Goal: Task Accomplishment & Management: Complete application form

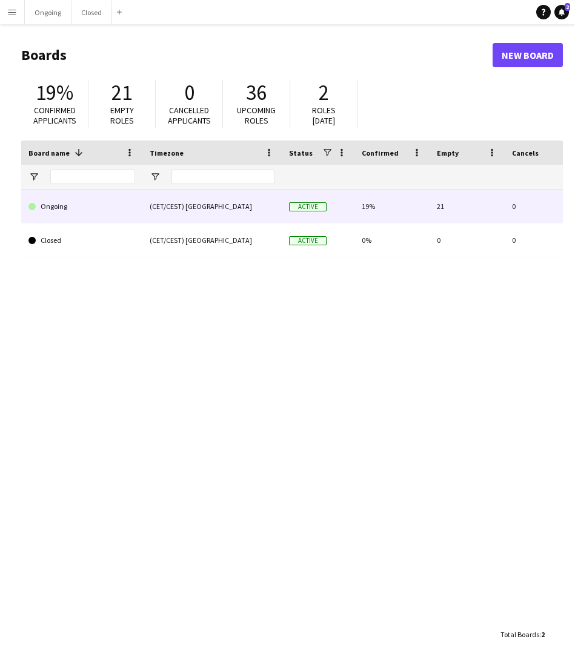
click at [122, 211] on link "Ongoing" at bounding box center [81, 206] width 107 height 34
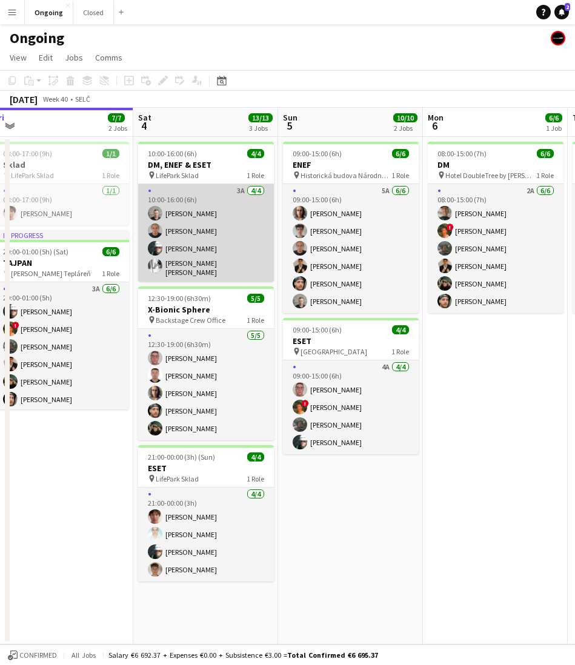
scroll to position [0, 447]
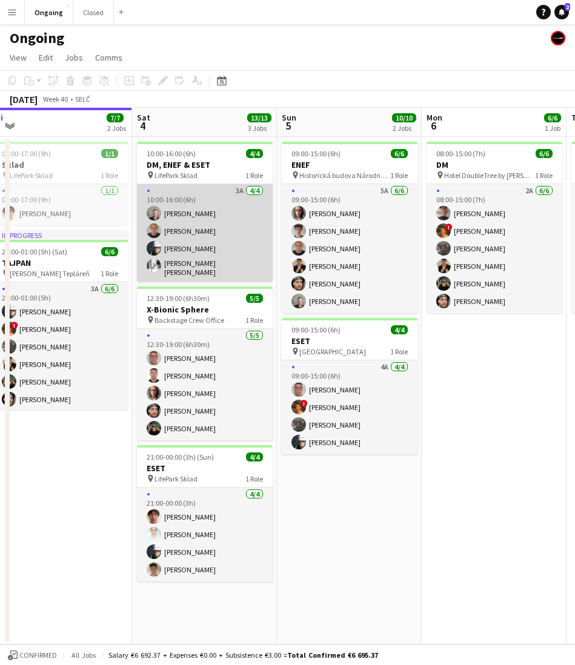
click at [160, 232] on app-user-avatar at bounding box center [154, 230] width 15 height 15
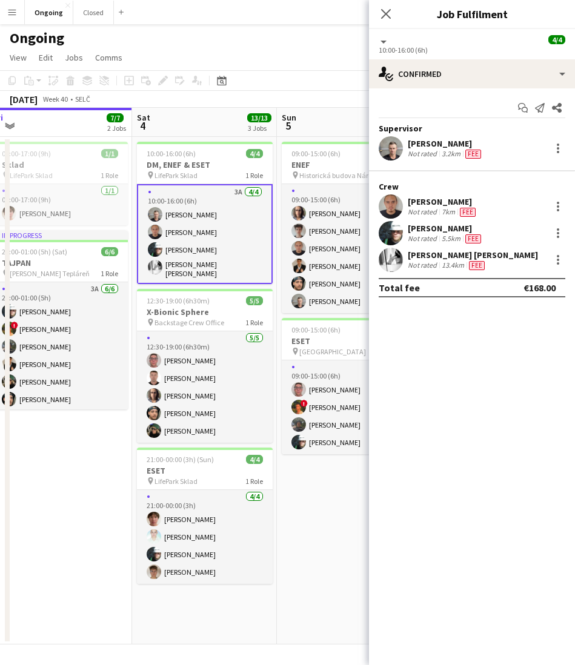
click at [409, 51] on div "10:00-16:00 (6h)" at bounding box center [471, 49] width 186 height 9
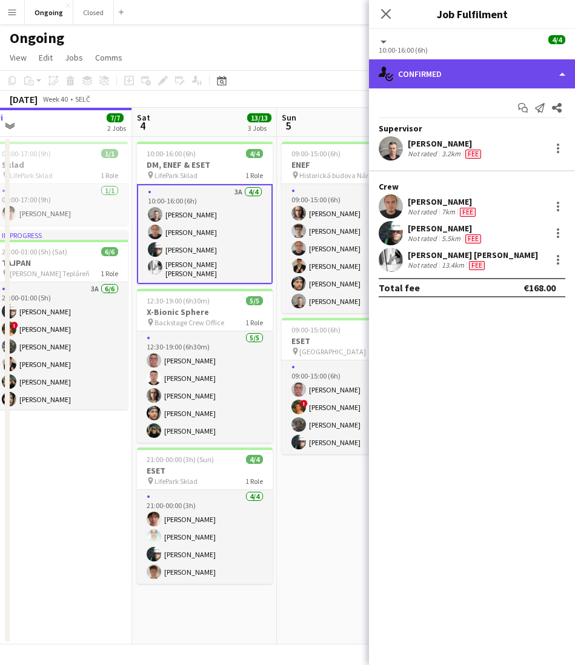
click at [408, 59] on div "single-neutral-actions-check-2 Confirmed" at bounding box center [472, 73] width 206 height 29
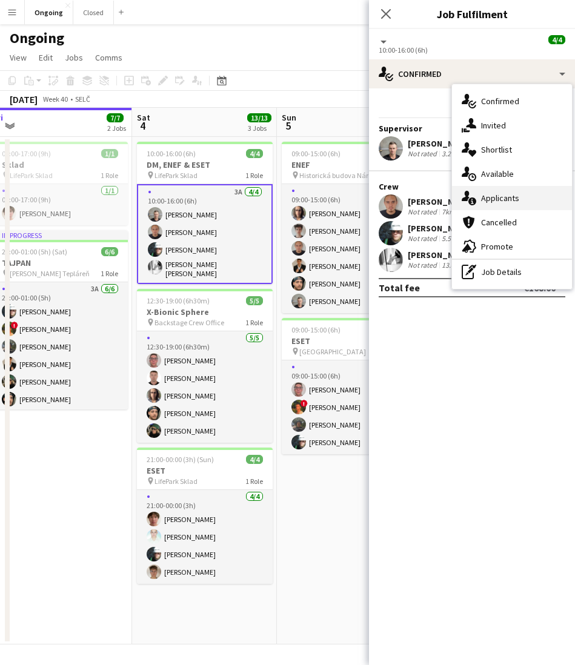
click at [490, 191] on div "single-neutral-actions-information Applicants" at bounding box center [512, 198] width 120 height 24
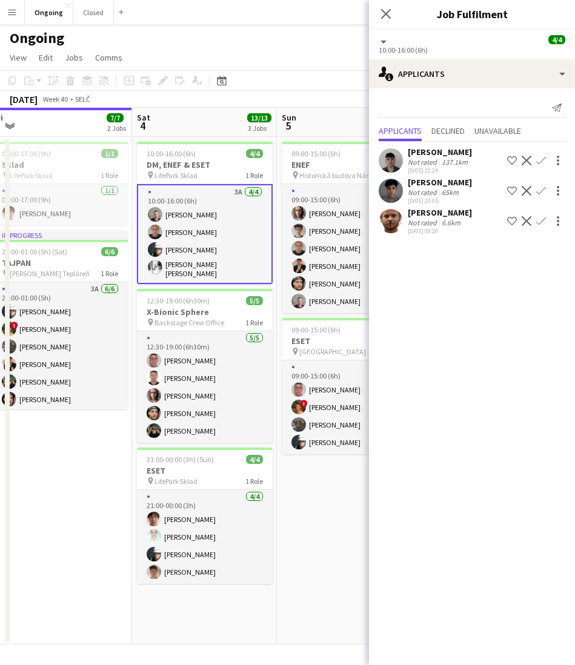
click at [280, 54] on app-page-menu "View Day view expanded Day view collapsed Month view Date picker Jump to [DATE]…" at bounding box center [287, 58] width 575 height 23
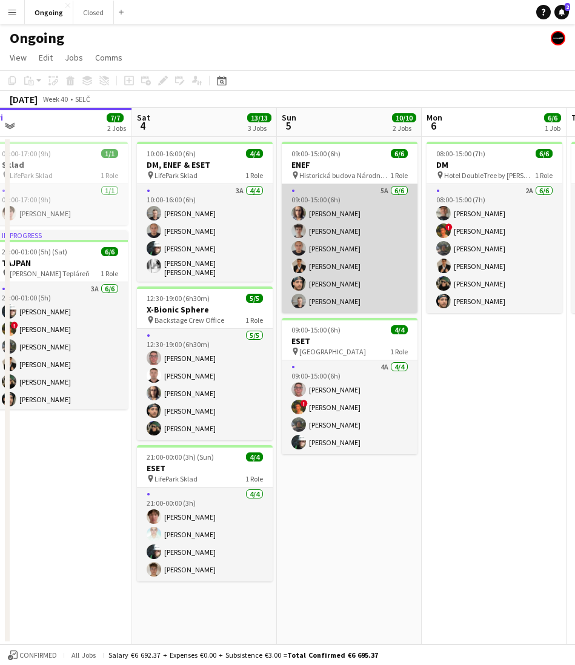
click at [342, 197] on app-card-role "5A [DATE] 09:00-15:00 (6h) [PERSON_NAME] Vavrinec Ležovič [PERSON_NAME] [PERSON…" at bounding box center [350, 248] width 136 height 129
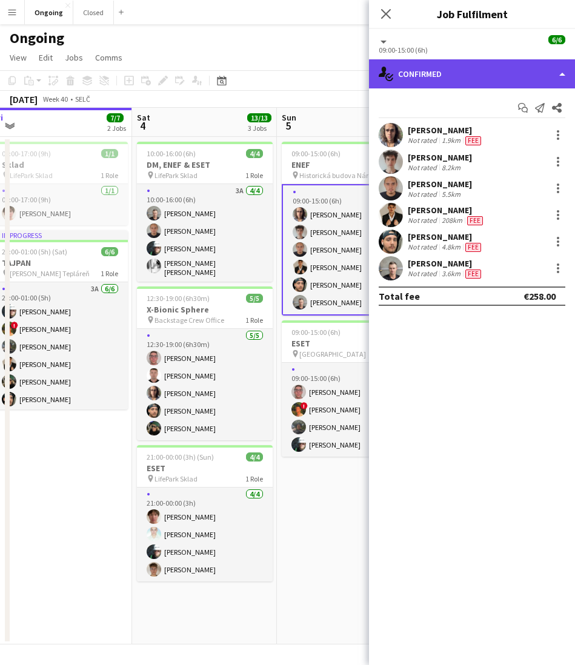
click at [453, 66] on div "single-neutral-actions-check-2 Confirmed" at bounding box center [472, 73] width 206 height 29
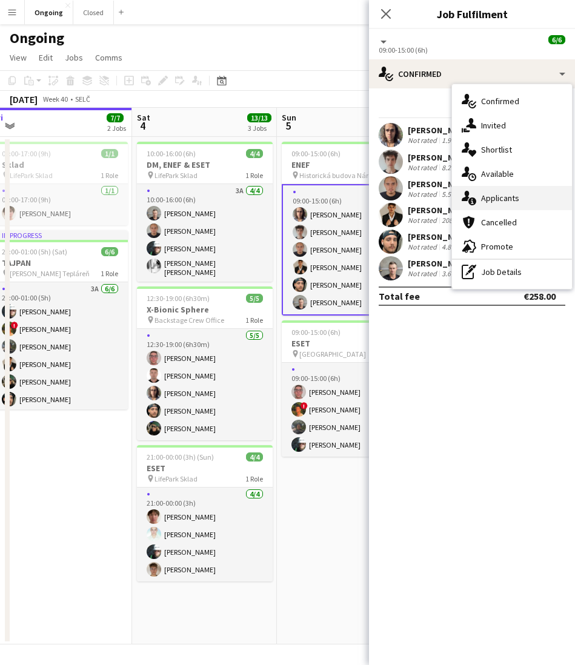
click at [490, 193] on span "Applicants" at bounding box center [500, 198] width 38 height 11
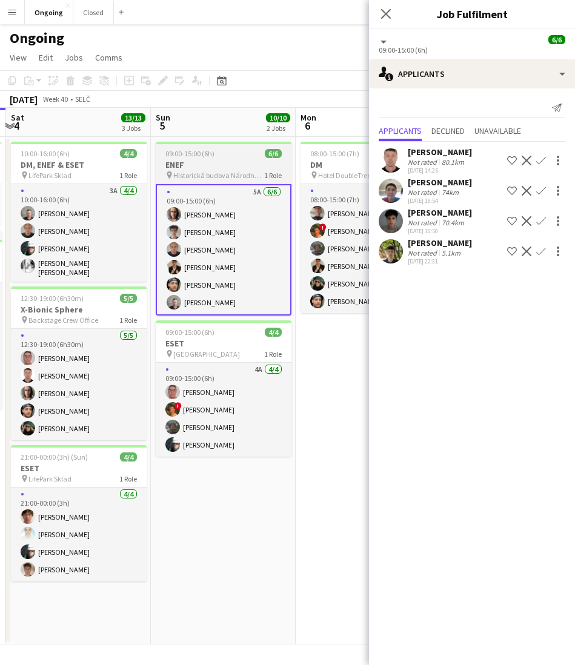
scroll to position [0, 442]
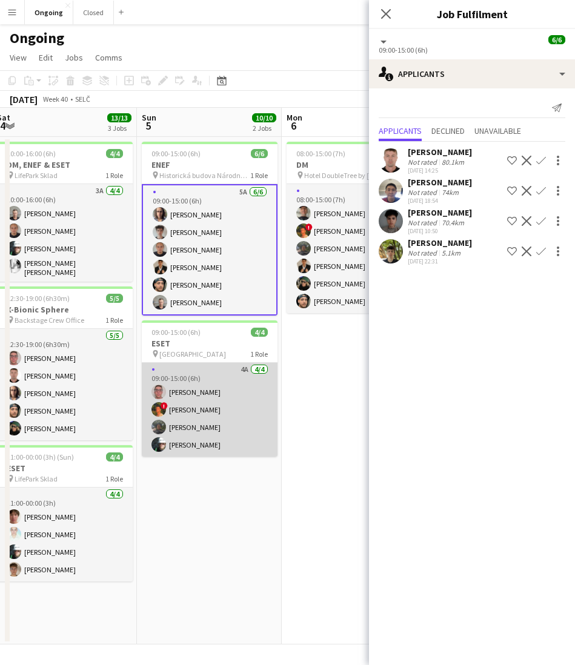
click at [195, 411] on app-card-role "4A [DATE] 09:00-15:00 (6h) [PERSON_NAME] ! [PERSON_NAME] [PERSON_NAME] [PERSON_…" at bounding box center [210, 410] width 136 height 94
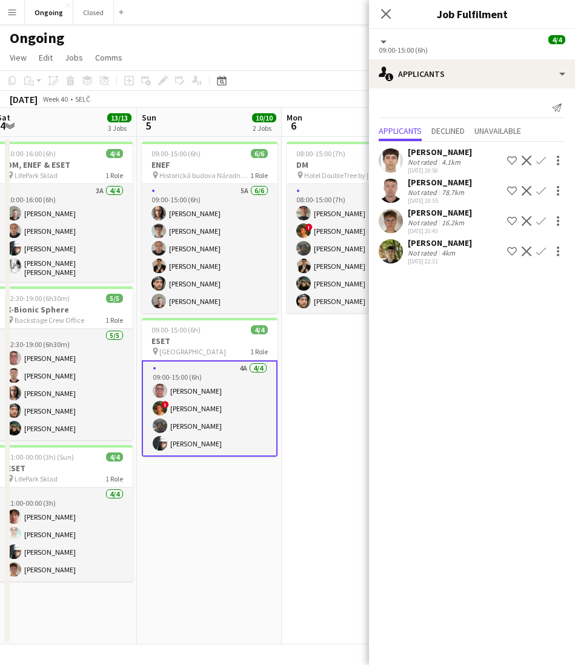
click at [199, 527] on app-date-cell "09:00-15:00 (6h) 6/6 ENEF pin Historická budova Národnej [PERSON_NAME] 1 Role 5…" at bounding box center [209, 390] width 145 height 507
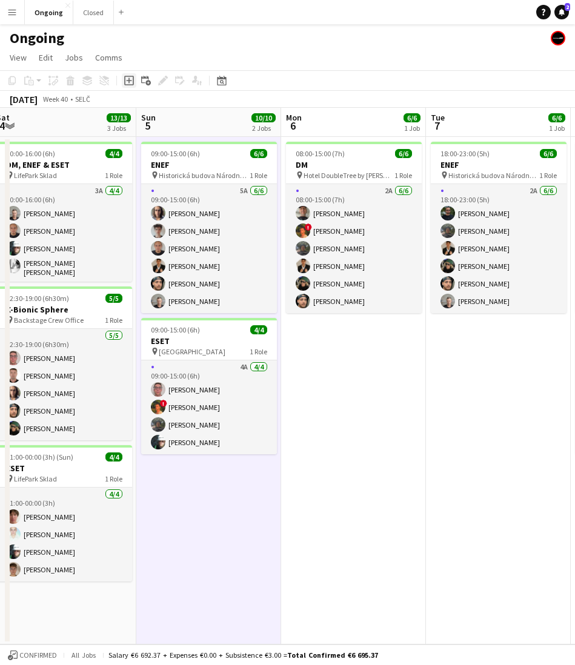
click at [133, 88] on app-toolbar "Copy Paste Paste Command V Paste with crew Command Shift V Paste linked Job [GE…" at bounding box center [287, 80] width 575 height 21
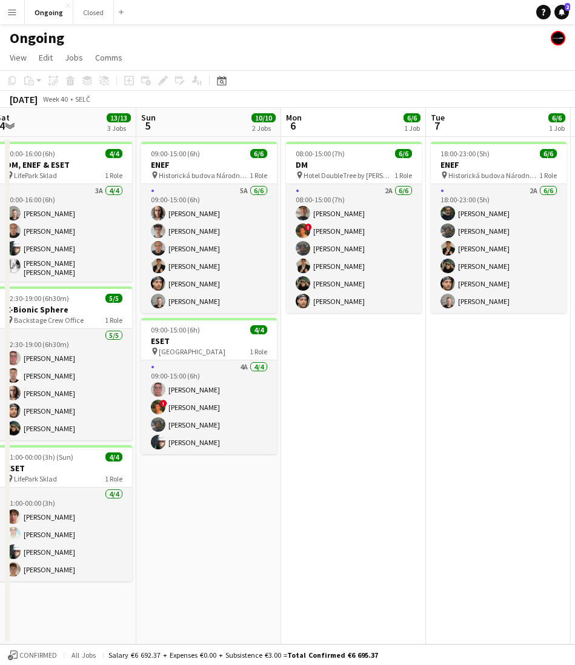
click at [219, 567] on app-date-cell "09:00-15:00 (6h) 6/6 ENEF pin Historická budova Národnej [PERSON_NAME] 1 Role 5…" at bounding box center [208, 390] width 145 height 507
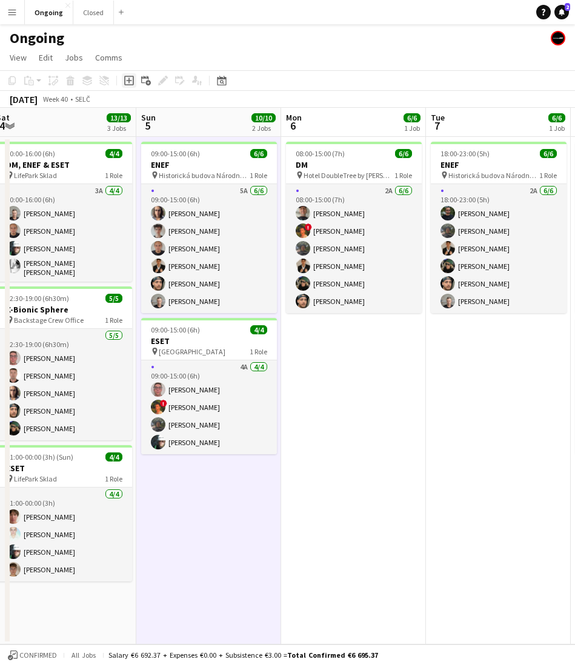
click at [127, 81] on icon at bounding box center [128, 80] width 5 height 5
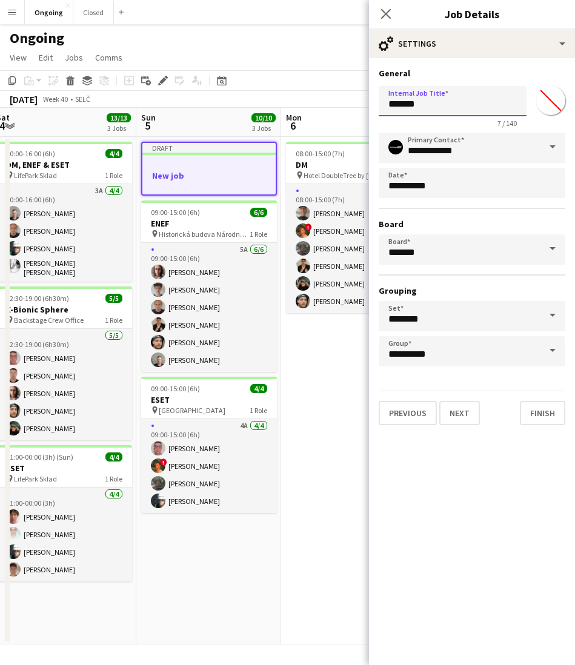
click at [401, 103] on input "*******" at bounding box center [452, 101] width 148 height 30
type input "**********"
click at [468, 406] on button "Next" at bounding box center [459, 413] width 41 height 24
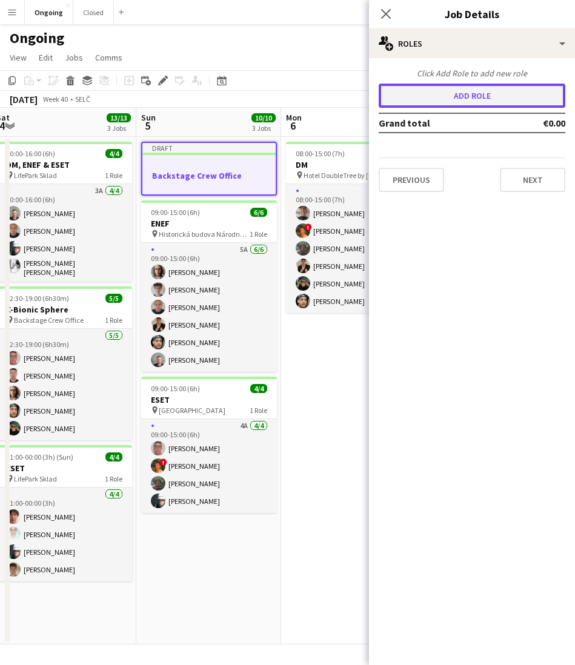
click at [466, 96] on button "Add role" at bounding box center [471, 96] width 186 height 24
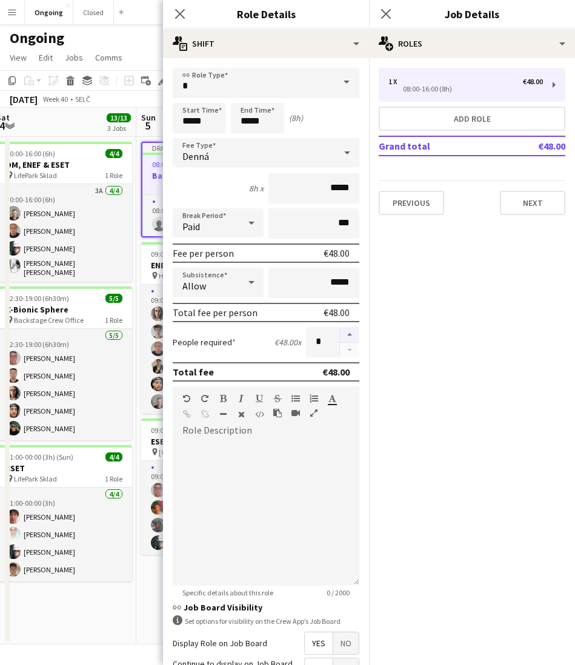
click at [346, 336] on button "button" at bounding box center [349, 335] width 19 height 16
click at [351, 352] on button "button" at bounding box center [349, 350] width 19 height 15
type input "*"
click at [251, 444] on div at bounding box center [266, 512] width 186 height 145
click at [206, 155] on span "Denná" at bounding box center [195, 156] width 27 height 12
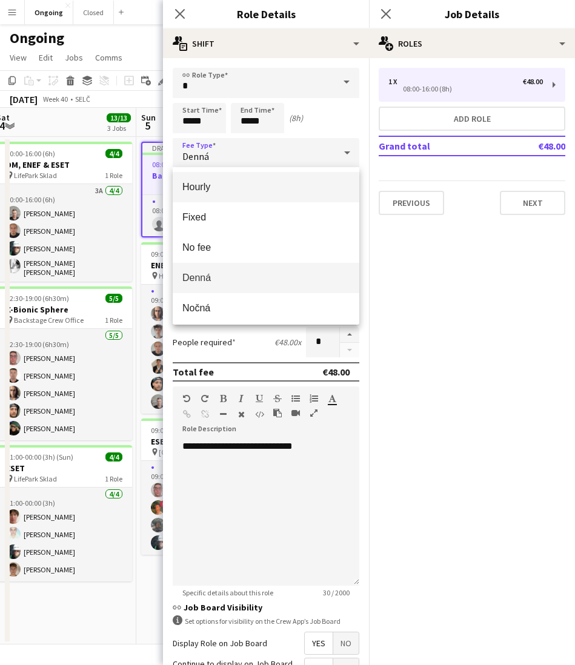
click at [205, 176] on mat-option "Hourly" at bounding box center [266, 187] width 186 height 30
type input "*****"
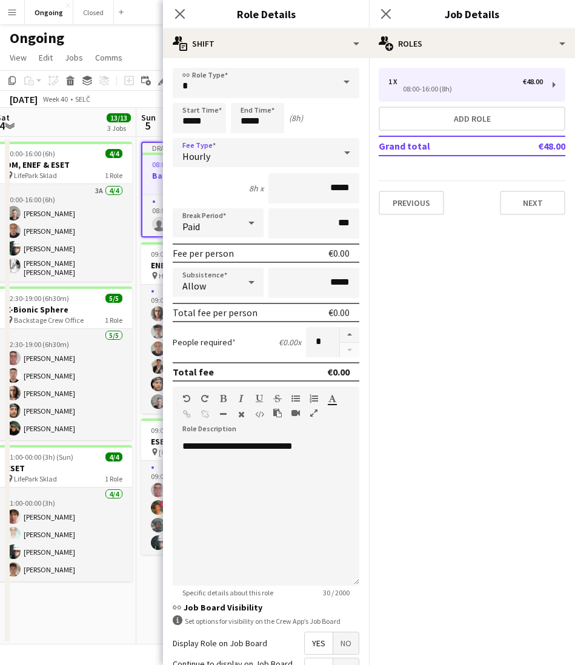
click at [204, 157] on span "Hourly" at bounding box center [196, 156] width 28 height 12
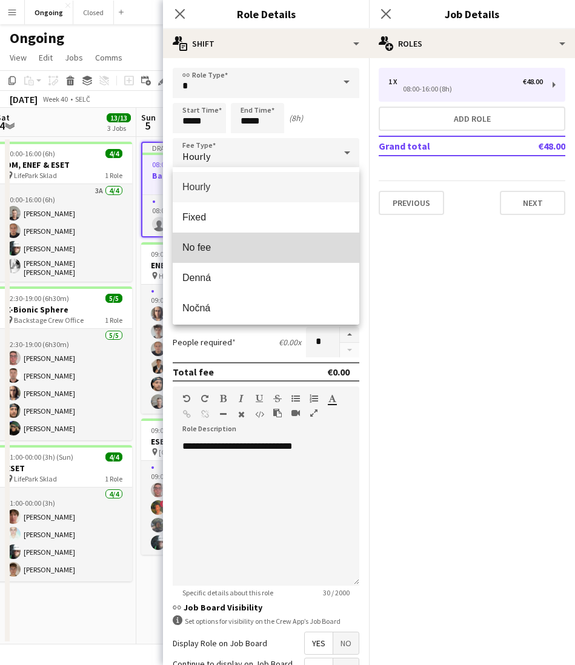
click at [206, 245] on span "No fee" at bounding box center [265, 248] width 167 height 12
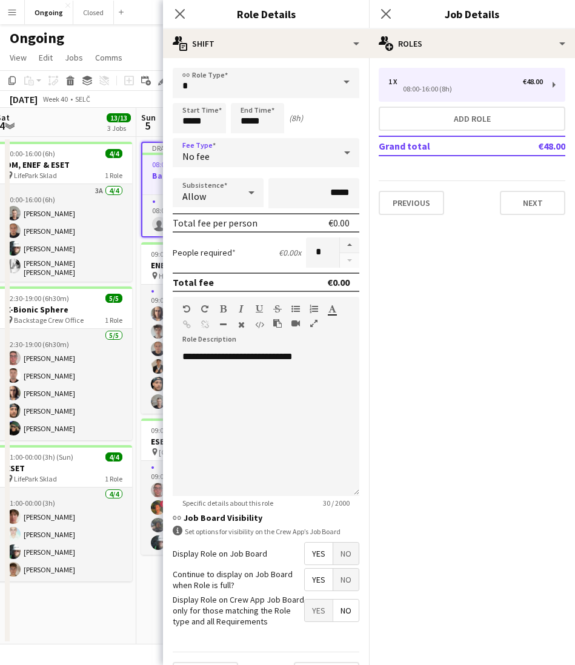
click at [214, 155] on div "No fee" at bounding box center [254, 152] width 162 height 29
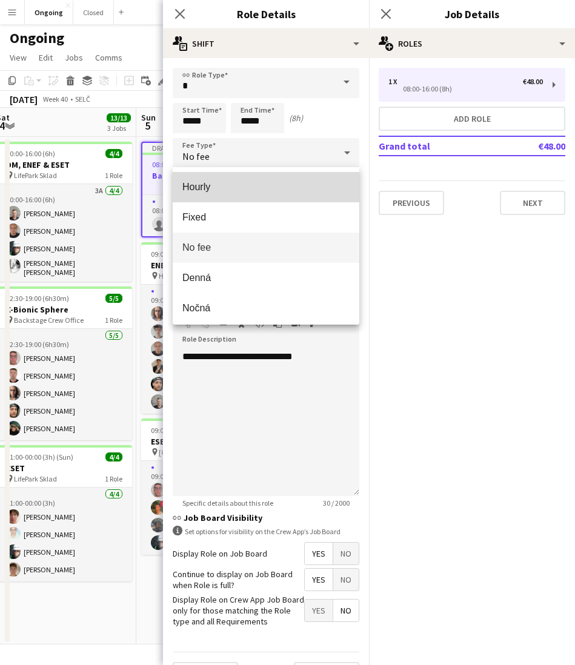
click at [186, 174] on mat-option "Hourly" at bounding box center [266, 187] width 186 height 30
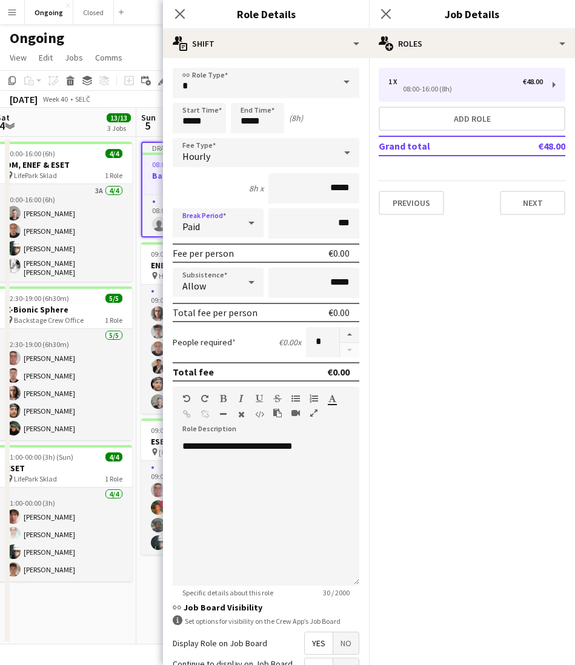
click at [208, 224] on div "Paid" at bounding box center [206, 222] width 67 height 29
click at [200, 286] on span "Unpaid" at bounding box center [217, 288] width 71 height 12
click at [349, 331] on button "button" at bounding box center [349, 335] width 19 height 16
type input "*"
click at [401, 296] on mat-expansion-panel "pencil3 General details 1 x €48.00 08:00-16:00 (8h) Add role Grand total €48.00…" at bounding box center [472, 361] width 206 height 607
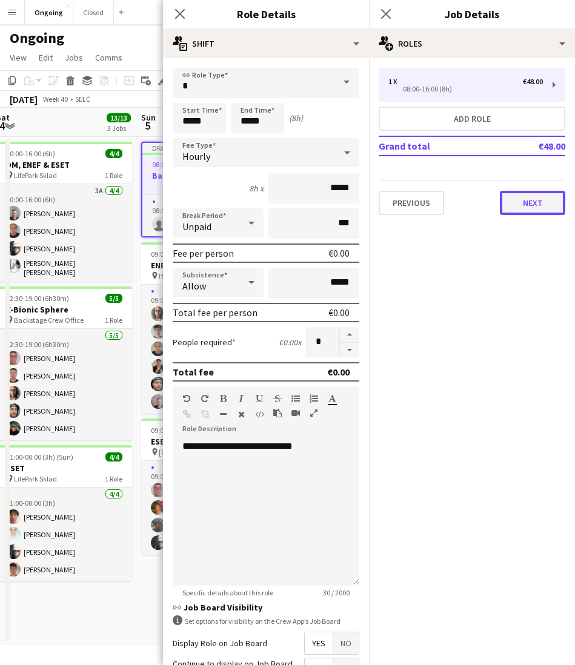
click at [520, 210] on button "Next" at bounding box center [531, 203] width 65 height 24
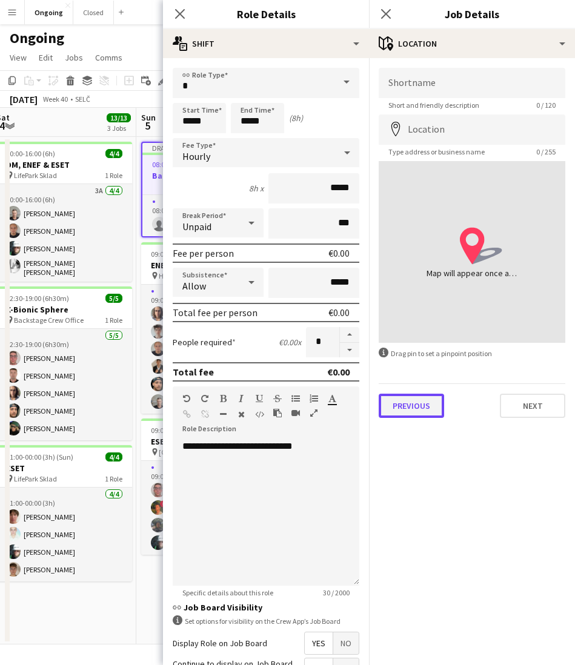
click at [424, 407] on button "Previous" at bounding box center [410, 406] width 65 height 24
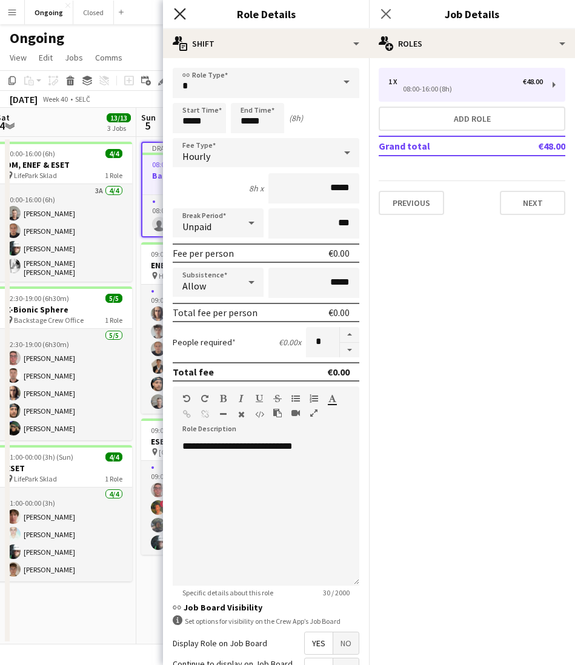
click at [174, 13] on icon "Close pop-in" at bounding box center [180, 14] width 12 height 12
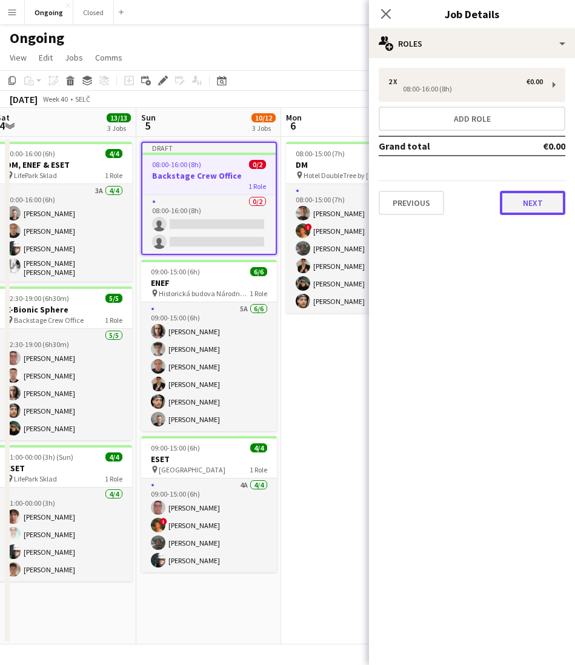
click at [514, 206] on button "Next" at bounding box center [531, 203] width 65 height 24
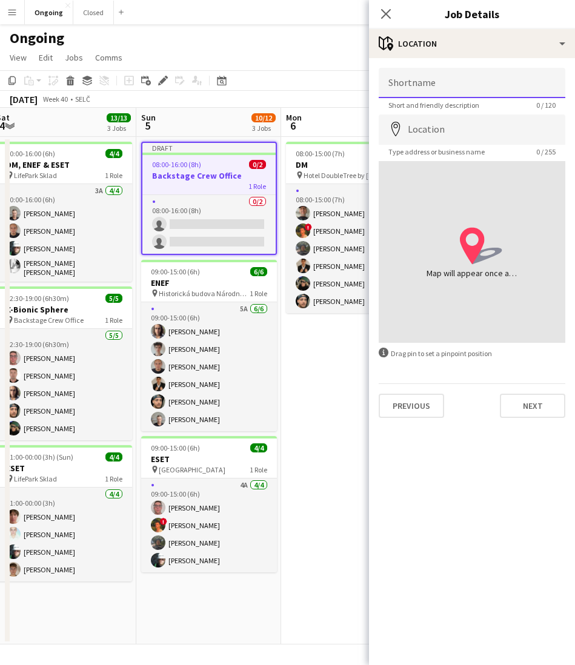
click at [453, 85] on input "Shortname" at bounding box center [471, 83] width 186 height 30
type input "**********"
click at [463, 131] on input "Location" at bounding box center [471, 129] width 186 height 30
type input "**********"
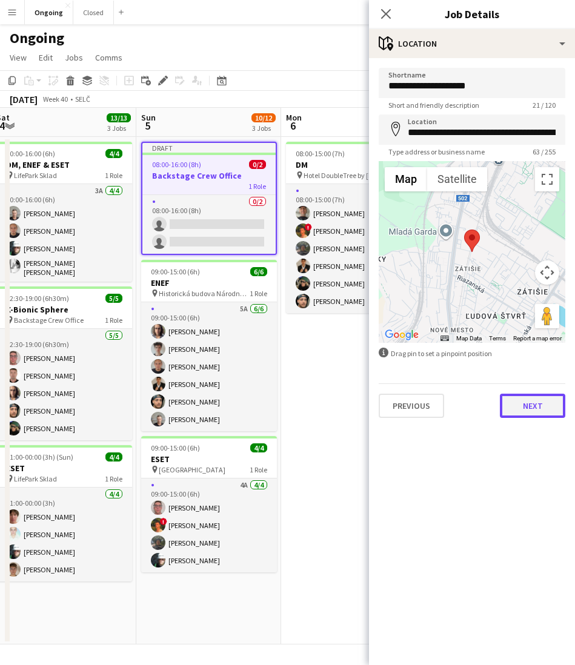
click at [533, 403] on button "Next" at bounding box center [531, 406] width 65 height 24
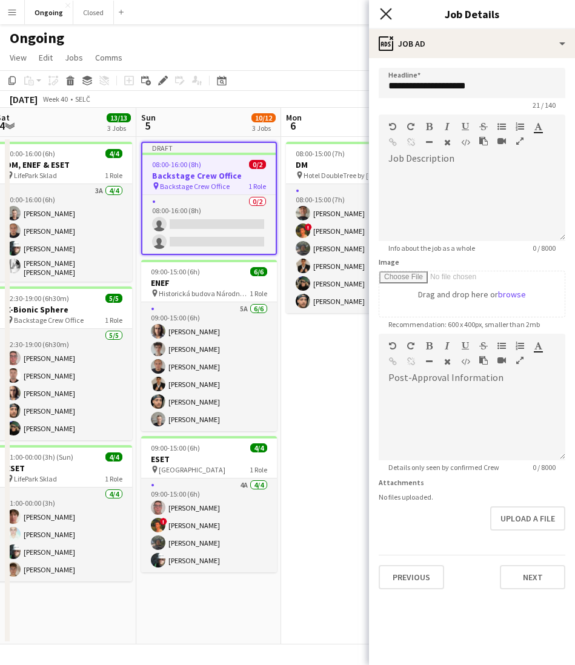
click at [380, 15] on icon "Close pop-in" at bounding box center [386, 14] width 12 height 12
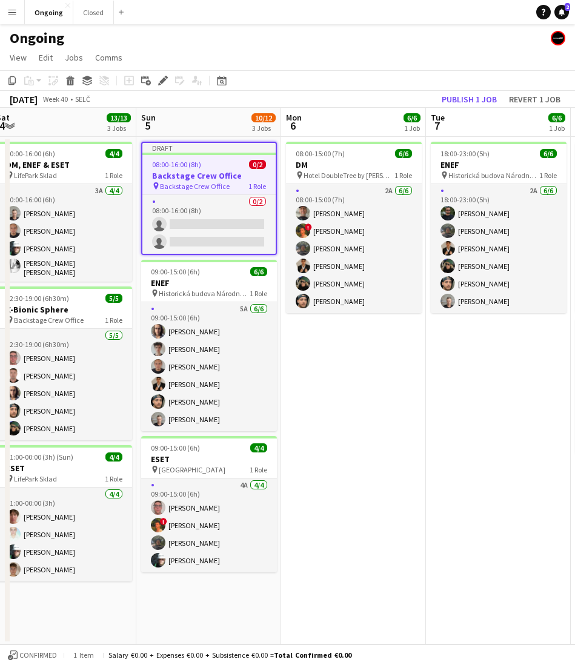
click at [193, 165] on span "08:00-16:00 (8h)" at bounding box center [176, 164] width 49 height 9
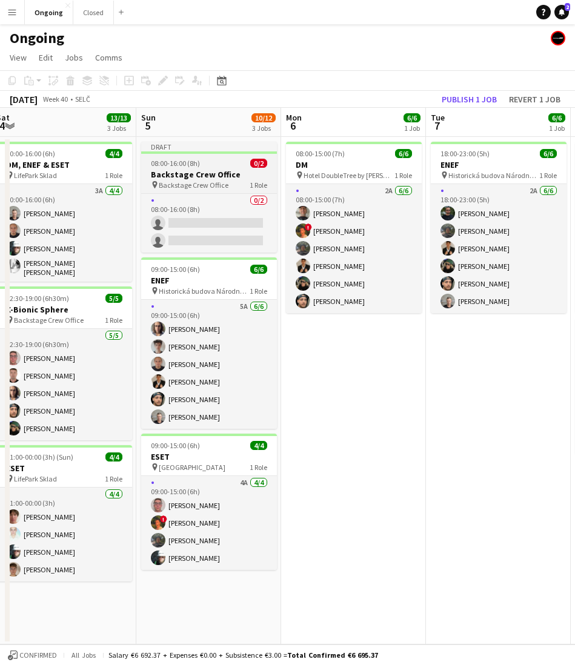
click at [193, 165] on span "08:00-16:00 (8h)" at bounding box center [175, 163] width 49 height 9
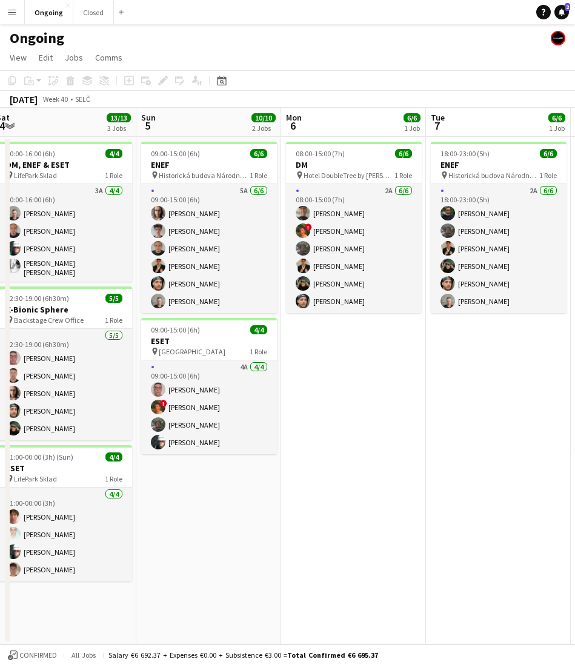
click at [369, 509] on app-date-cell "08:00-15:00 (7h) 6/6 DM pin Hotel DoubleTree by Hilton 1 Role 2A [DATE] 08:00-1…" at bounding box center [353, 390] width 145 height 507
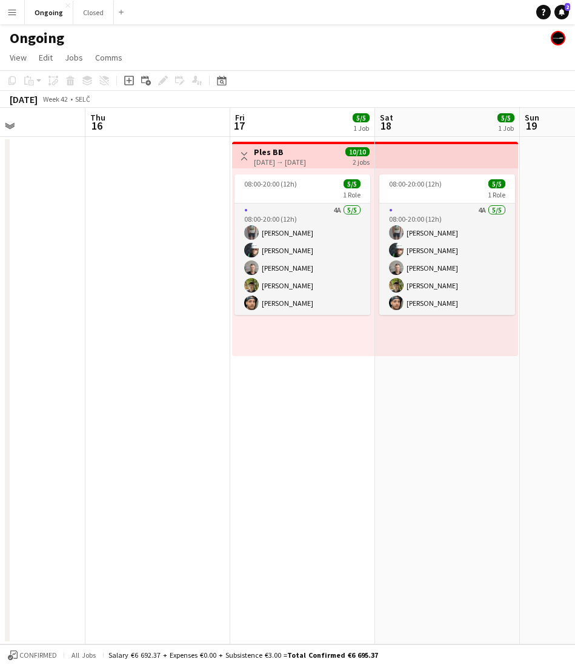
scroll to position [0, 345]
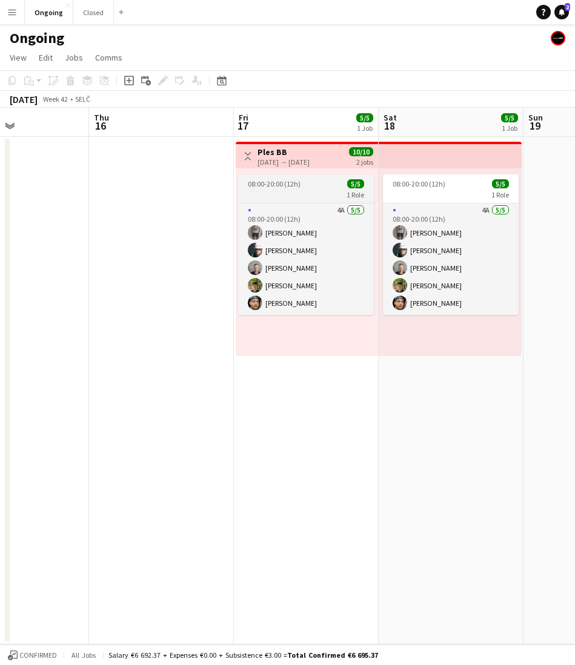
click at [287, 177] on app-job-card "08:00-20:00 (12h) 5/5 1 Role 4A [DATE] 08:00-20:00 (12h) [PERSON_NAME] [PERSON_…" at bounding box center [306, 244] width 136 height 140
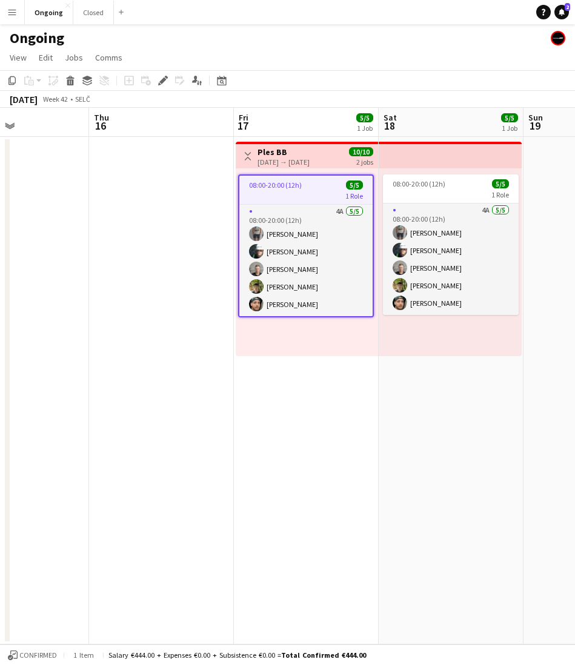
click at [289, 160] on div "[DATE] → [DATE]" at bounding box center [283, 161] width 52 height 9
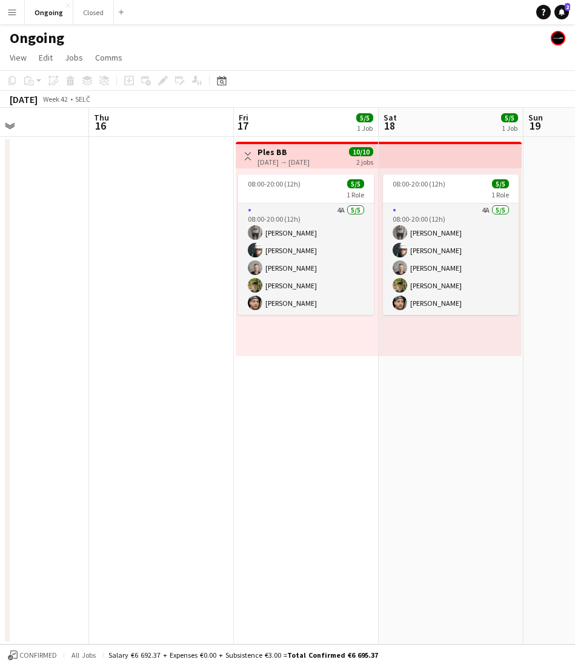
click at [298, 159] on div "[DATE] → [DATE]" at bounding box center [283, 161] width 52 height 9
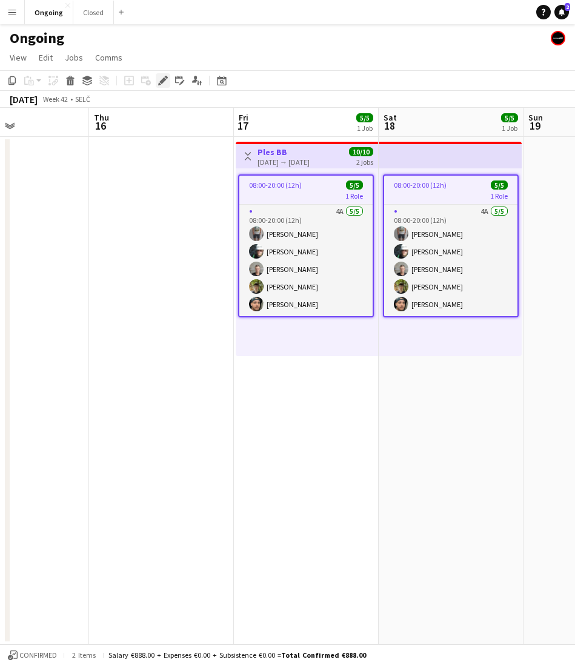
click at [168, 83] on div "Edit" at bounding box center [163, 80] width 15 height 15
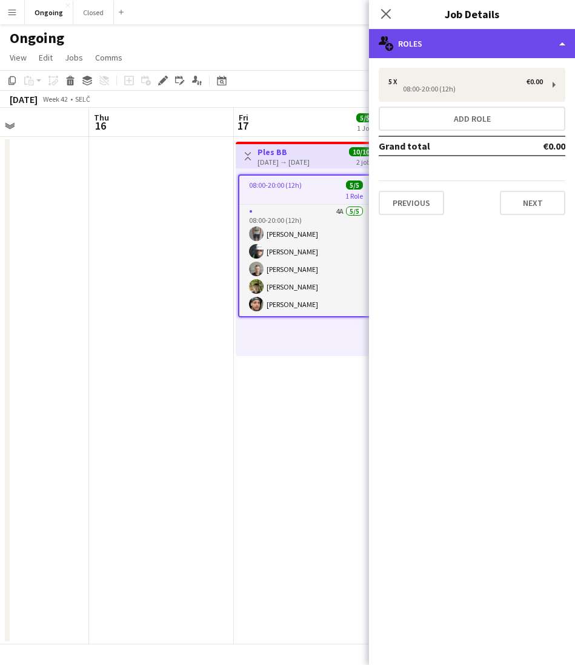
click at [455, 45] on div "multiple-users-add Roles" at bounding box center [472, 43] width 206 height 29
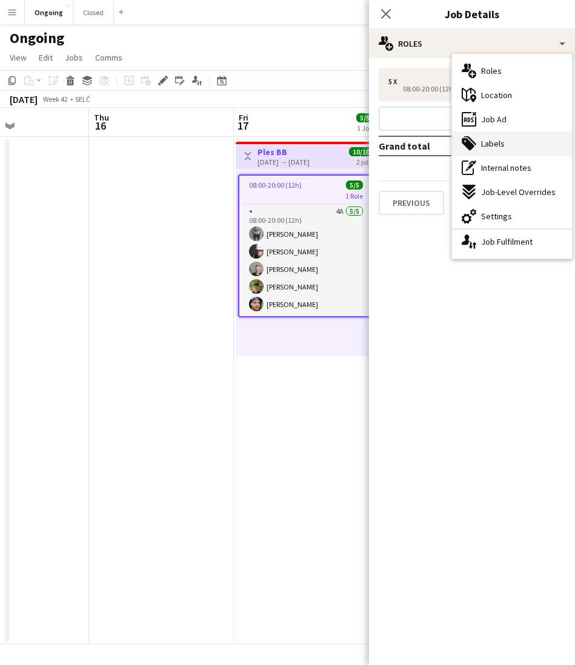
click at [478, 140] on div "tags-double Labels" at bounding box center [512, 143] width 120 height 24
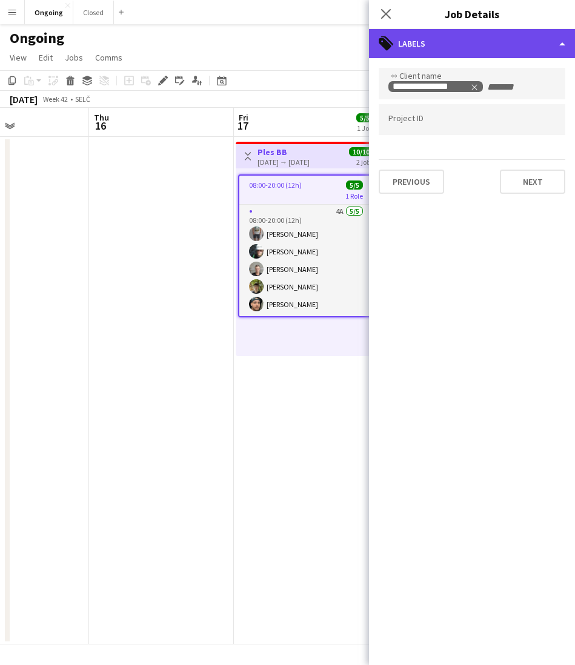
click at [440, 50] on div "tags-double Labels" at bounding box center [472, 43] width 206 height 29
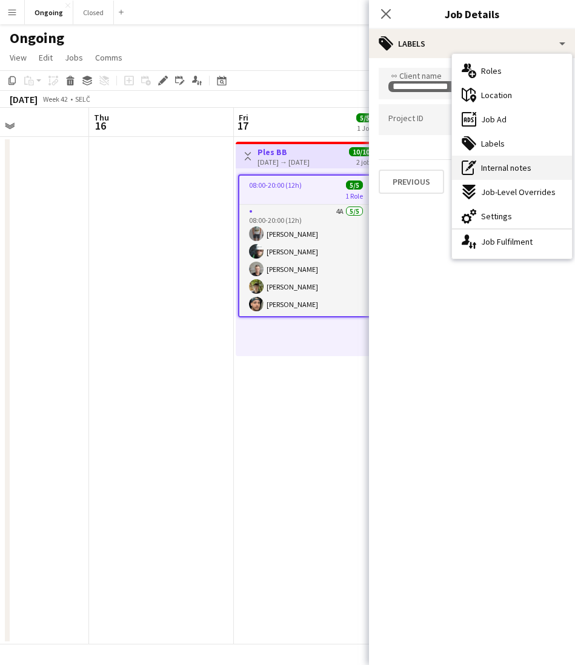
click at [479, 170] on div "pen-write Internal notes" at bounding box center [512, 168] width 120 height 24
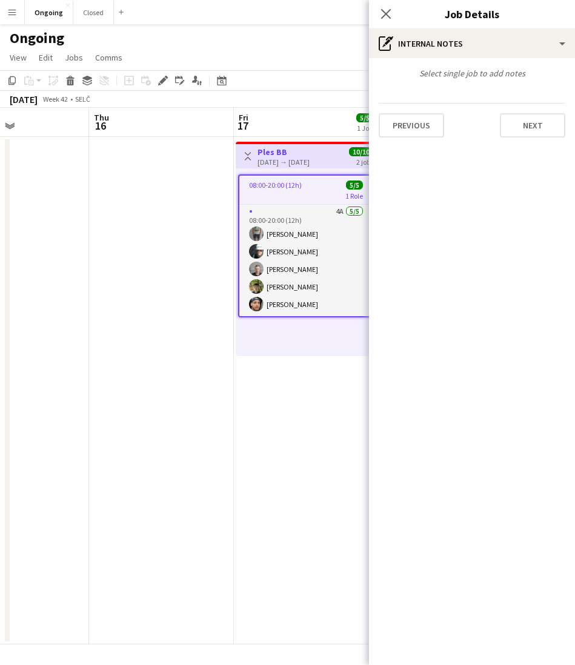
click at [279, 150] on h3 "Ples BB" at bounding box center [283, 152] width 52 height 11
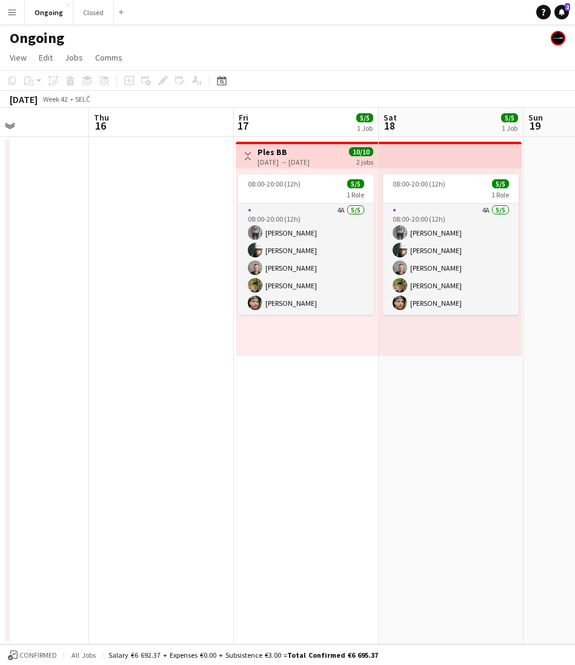
click at [279, 150] on h3 "Ples BB" at bounding box center [283, 152] width 52 height 11
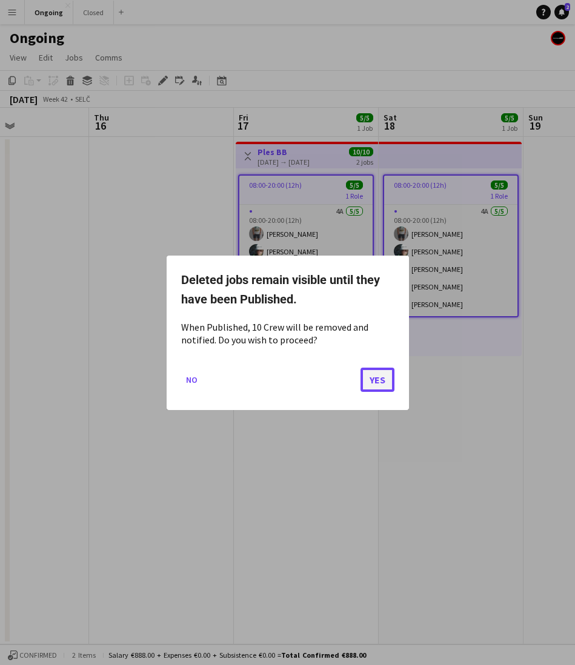
click at [381, 378] on button "Yes" at bounding box center [377, 379] width 34 height 24
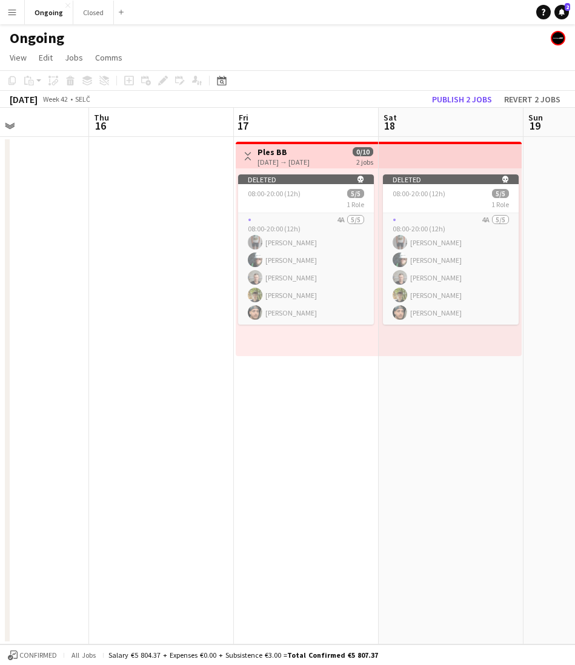
click at [328, 473] on app-date-cell "Toggle View Ples BB [DATE] → [DATE] 0/10 2 jobs Deleted skull 08:00-20:00 (12h)…" at bounding box center [306, 390] width 145 height 507
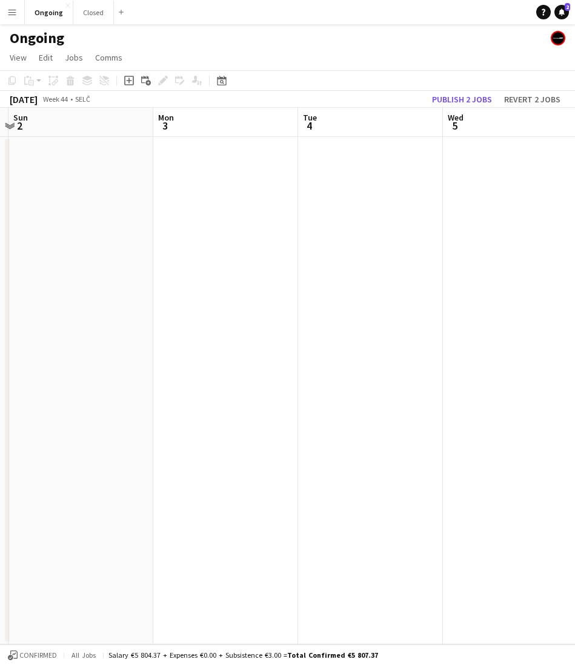
scroll to position [0, 264]
click at [361, 401] on app-date-cell at bounding box center [387, 390] width 145 height 507
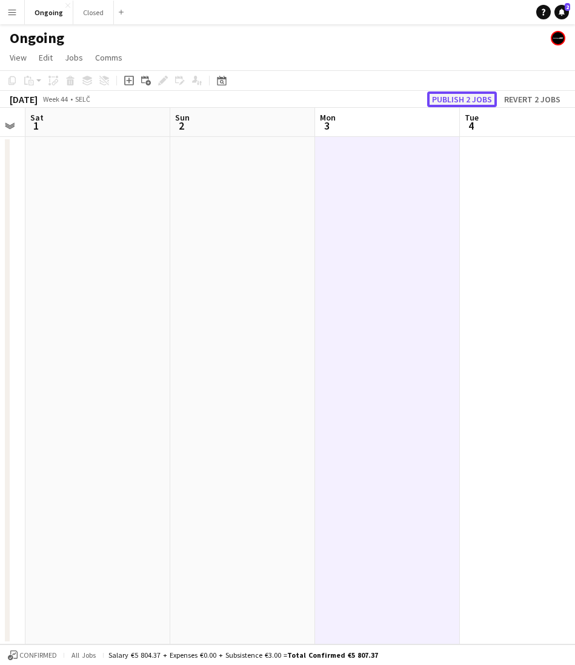
click at [469, 100] on button "Publish 2 jobs" at bounding box center [462, 99] width 70 height 16
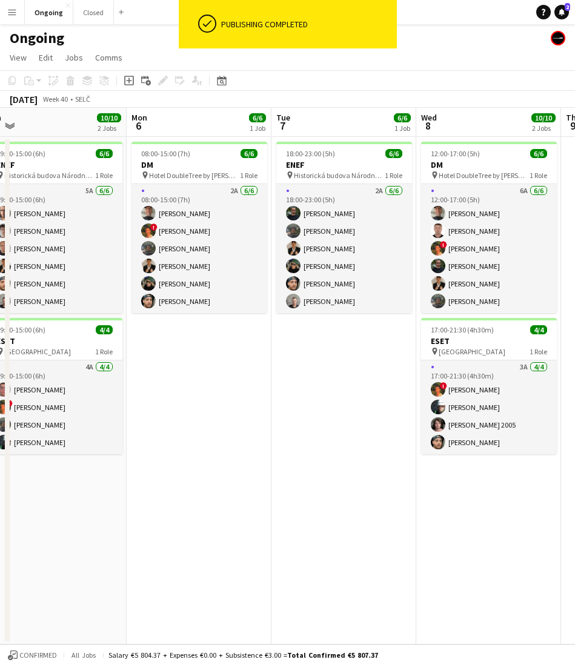
scroll to position [0, 303]
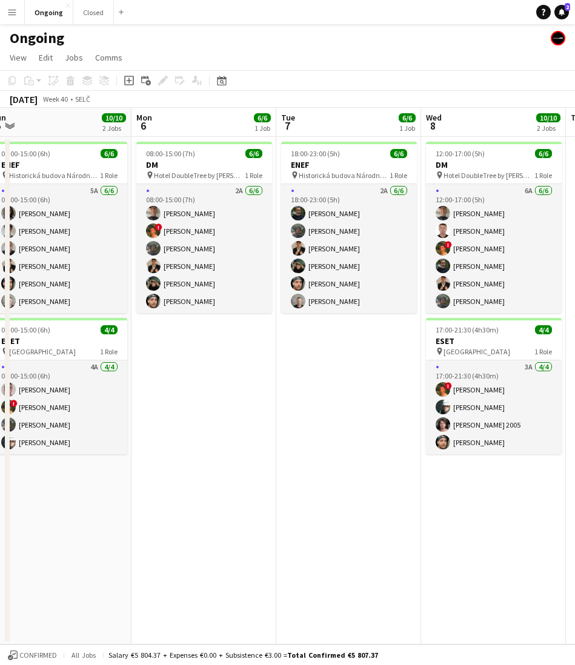
click at [234, 389] on app-date-cell "08:00-15:00 (7h) 6/6 DM pin Hotel DoubleTree by Hilton 1 Role 2A [DATE] 08:00-1…" at bounding box center [203, 390] width 145 height 507
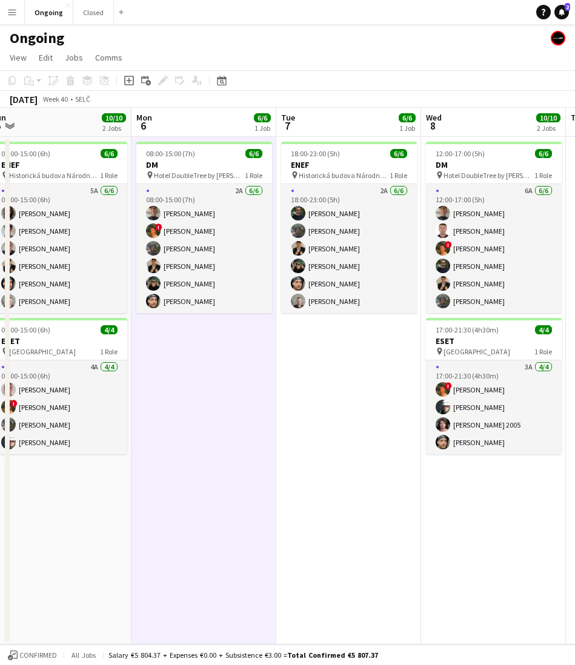
click at [181, 338] on app-date-cell "08:00-15:00 (7h) 6/6 DM pin Hotel DoubleTree by Hilton 1 Role 2A [DATE] 08:00-1…" at bounding box center [203, 390] width 145 height 507
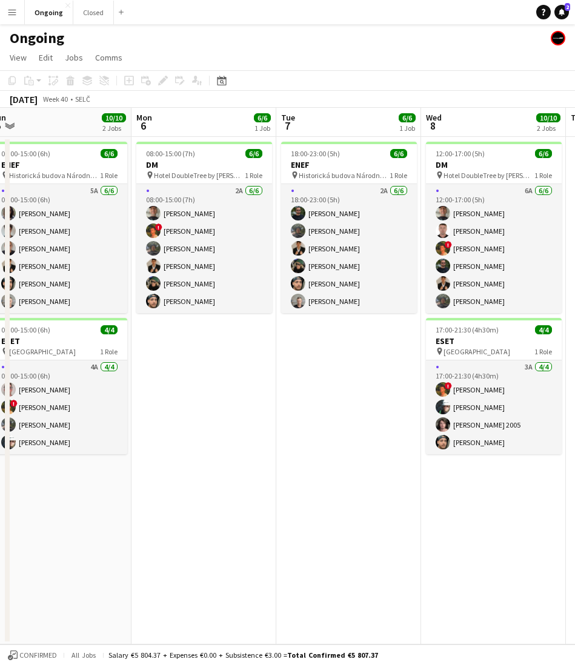
click at [188, 336] on app-date-cell "08:00-15:00 (7h) 6/6 DM pin Hotel DoubleTree by Hilton 1 Role 2A [DATE] 08:00-1…" at bounding box center [203, 390] width 145 height 507
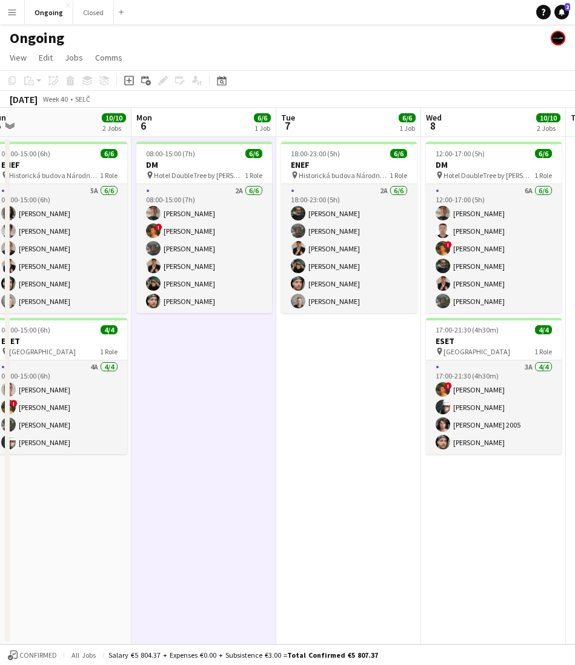
click at [203, 339] on app-date-cell "08:00-15:00 (7h) 6/6 DM pin Hotel DoubleTree by Hilton 1 Role 2A [DATE] 08:00-1…" at bounding box center [203, 390] width 145 height 507
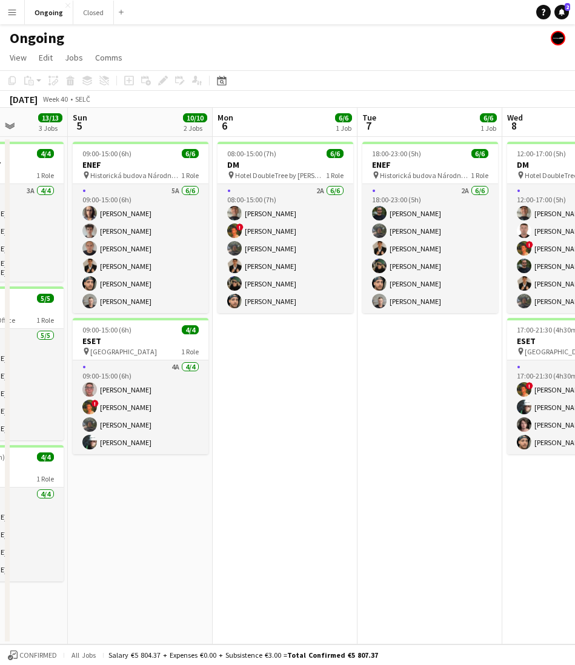
scroll to position [0, 378]
